Goal: Find specific page/section: Find specific page/section

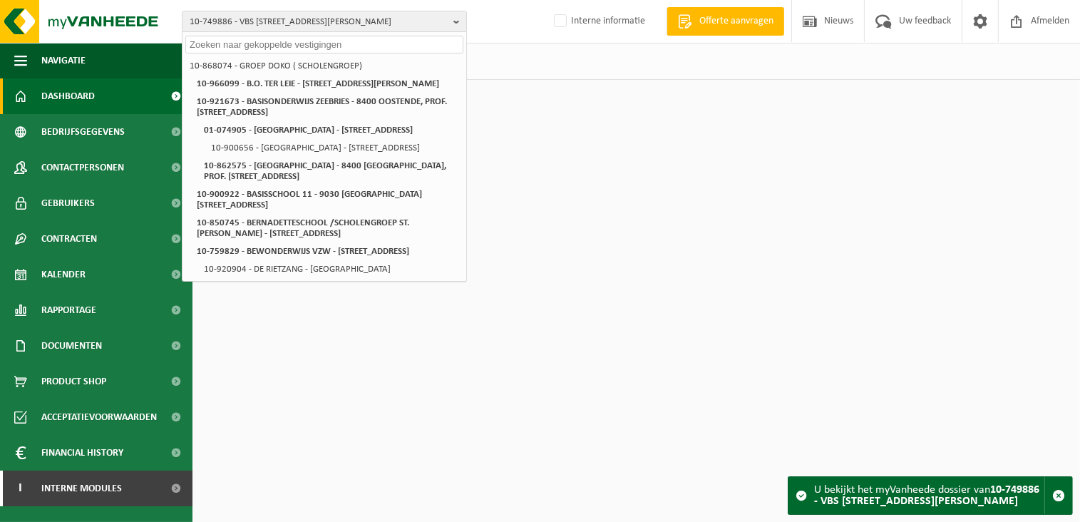
scroll to position [998, 0]
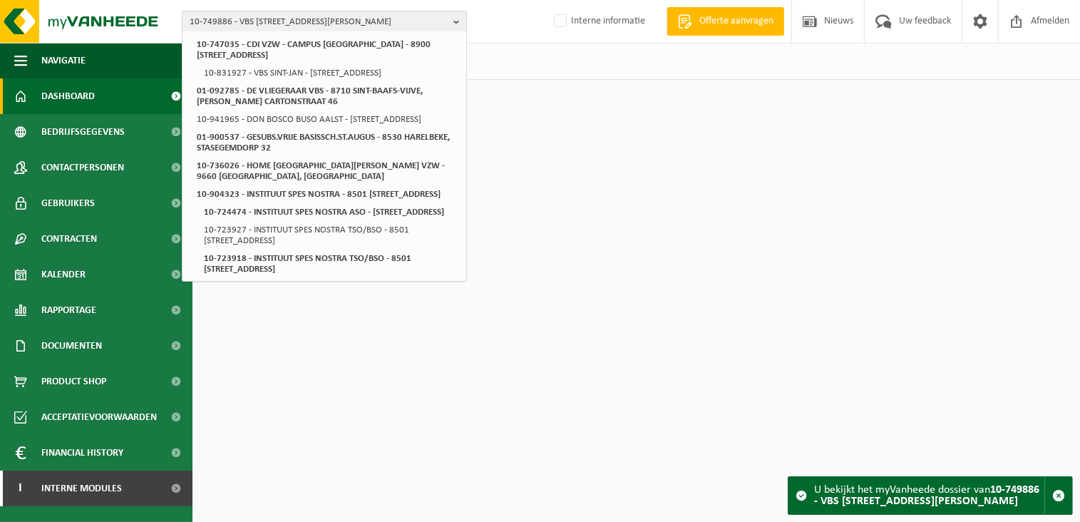
click at [301, 19] on span "10-749886 - VBS [STREET_ADDRESS][PERSON_NAME]" at bounding box center [319, 21] width 258 height 21
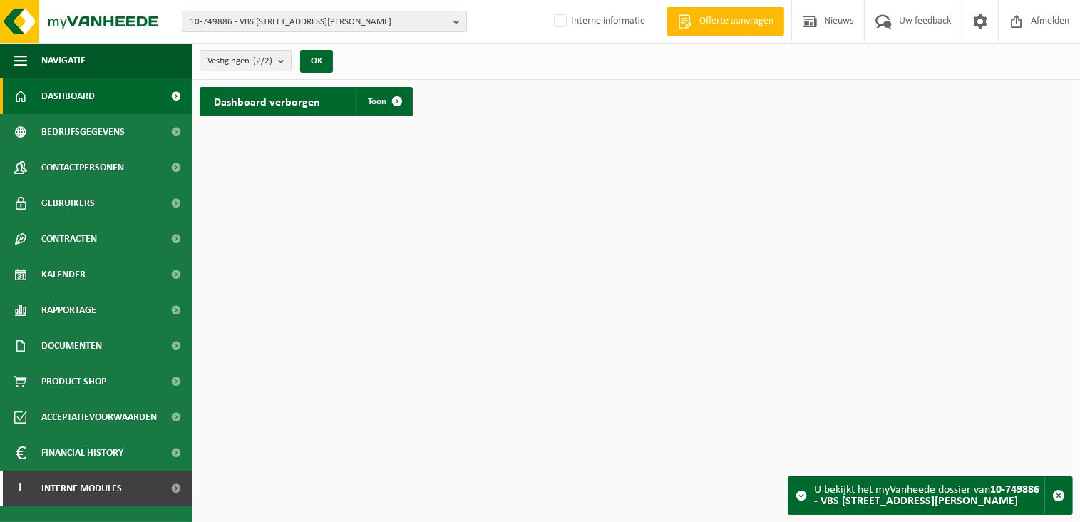
click at [301, 19] on span "10-749886 - VBS [STREET_ADDRESS][PERSON_NAME]" at bounding box center [319, 21] width 258 height 21
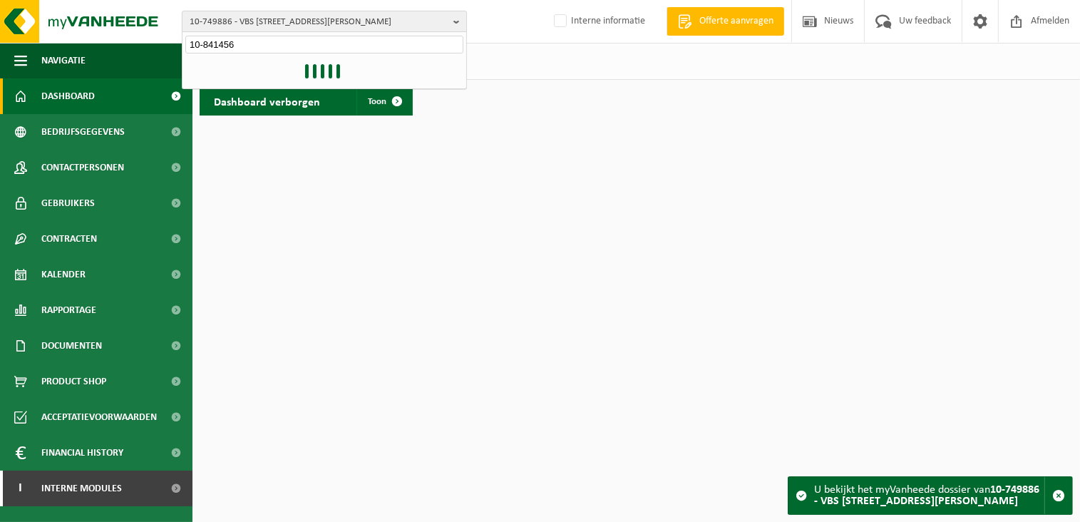
type input "10-841456"
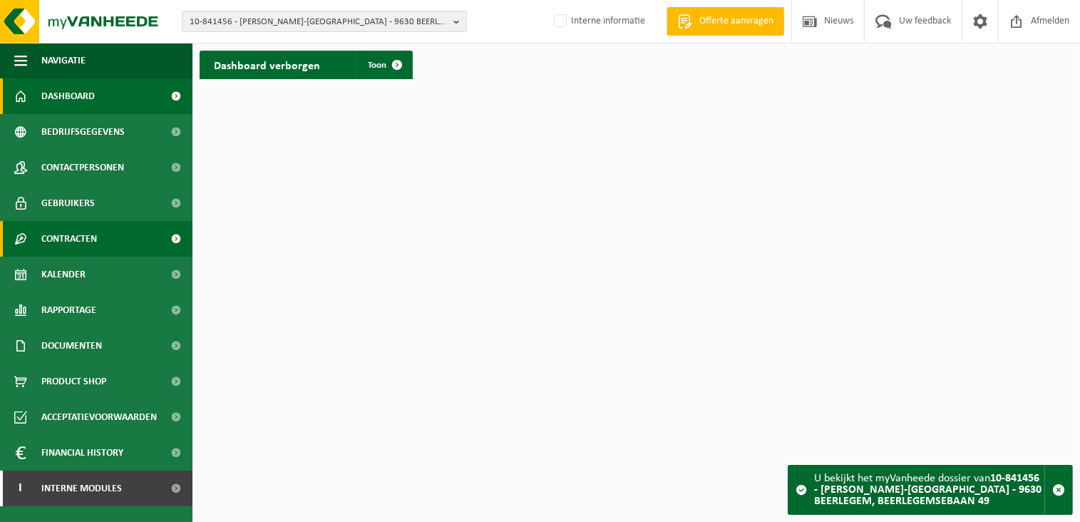
click at [70, 243] on span "Contracten" at bounding box center [69, 239] width 56 height 36
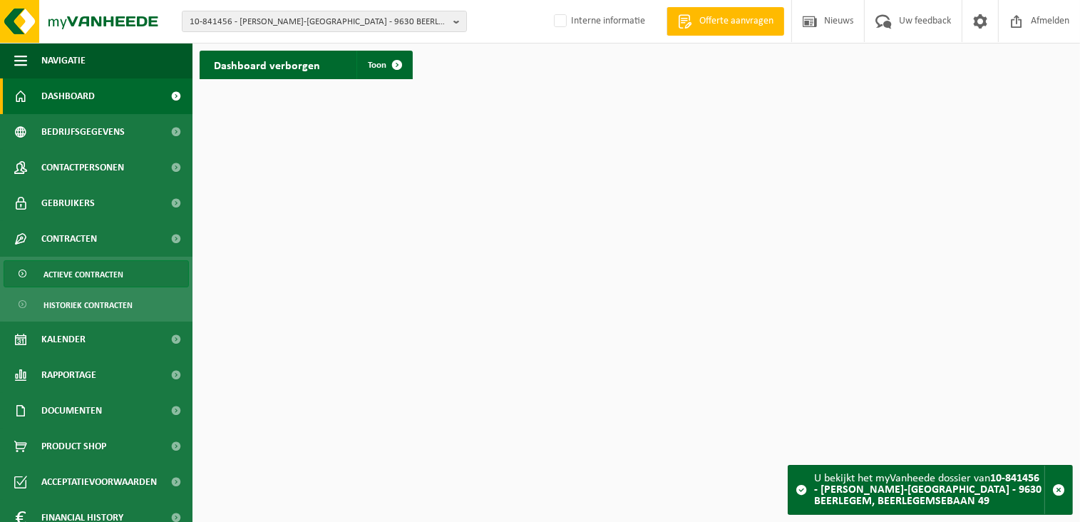
click at [84, 273] on span "Actieve contracten" at bounding box center [84, 274] width 80 height 27
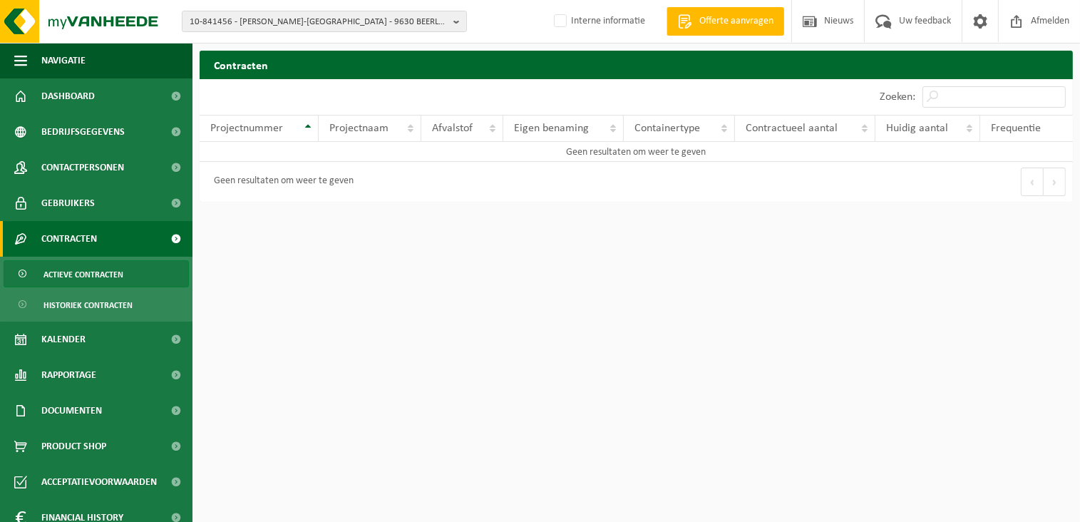
click at [103, 274] on span "Actieve contracten" at bounding box center [84, 274] width 80 height 27
